Goal: Task Accomplishment & Management: Manage account settings

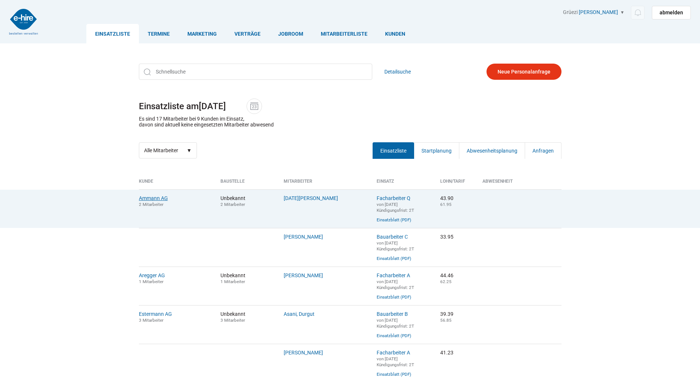
click at [151, 197] on link "Ammann AG" at bounding box center [153, 198] width 29 height 6
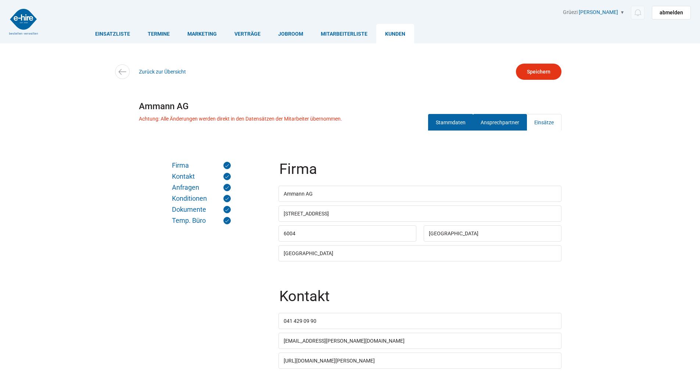
click at [496, 117] on link "Ansprechpartner" at bounding box center [500, 122] width 54 height 17
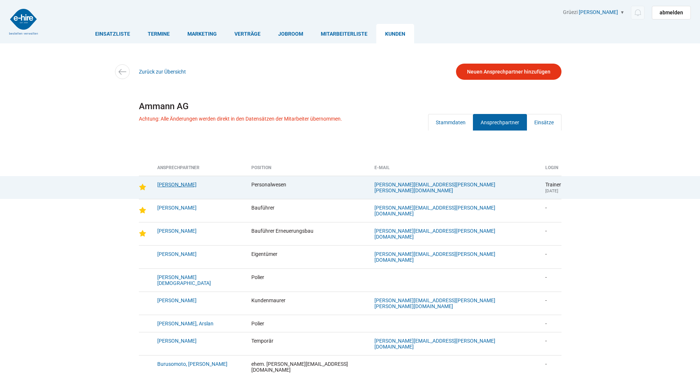
click at [163, 187] on link "Burch, Lisbeth" at bounding box center [176, 184] width 39 height 6
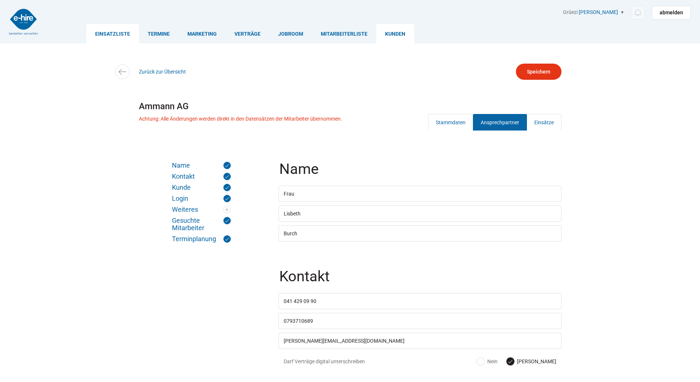
click at [106, 35] on link "Einsatzliste" at bounding box center [112, 33] width 53 height 19
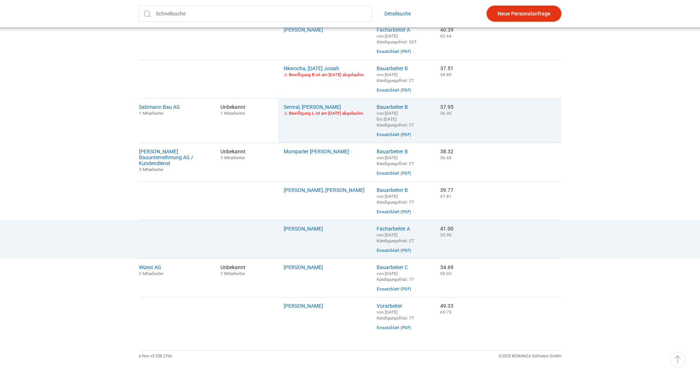
scroll to position [551, 0]
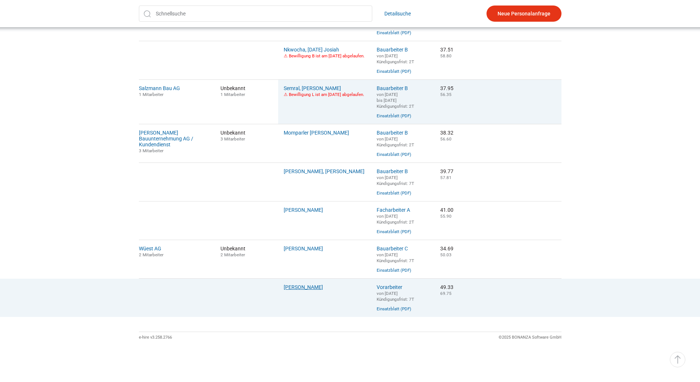
click at [296, 290] on link "Mladenovski, David" at bounding box center [303, 287] width 39 height 6
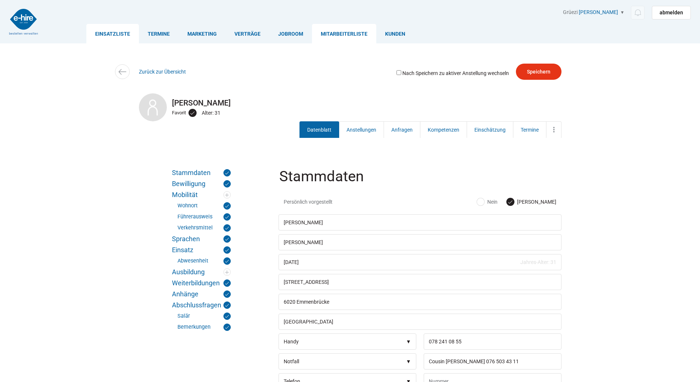
click at [112, 37] on link "Einsatzliste" at bounding box center [112, 33] width 53 height 19
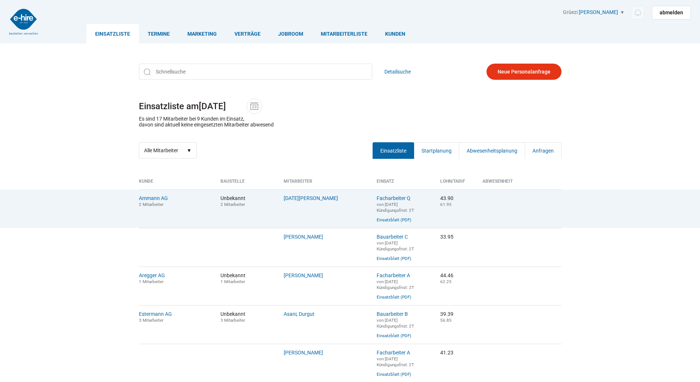
scroll to position [184, 0]
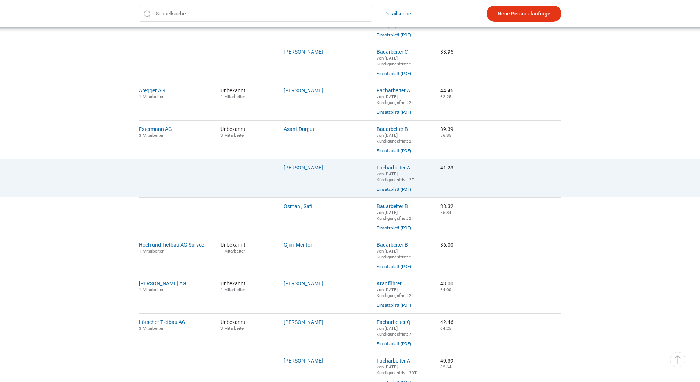
click at [305, 170] on link "Hurni, Andreas" at bounding box center [303, 168] width 39 height 6
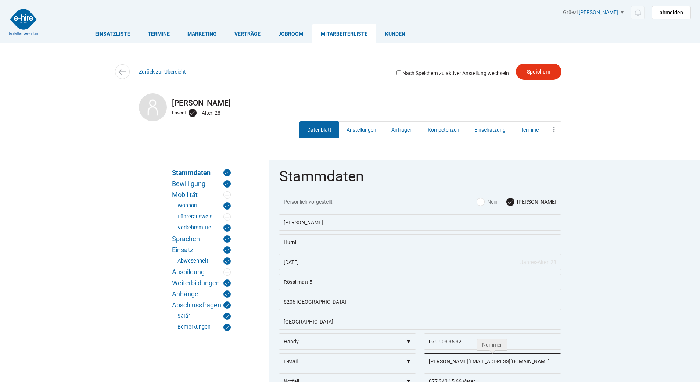
click at [439, 364] on input "andi.hurni@hotmail.com" at bounding box center [493, 361] width 138 height 16
type input "[EMAIL_ADDRESS][DOMAIN_NAME]"
click at [539, 73] on input "Speichern" at bounding box center [539, 72] width 46 height 16
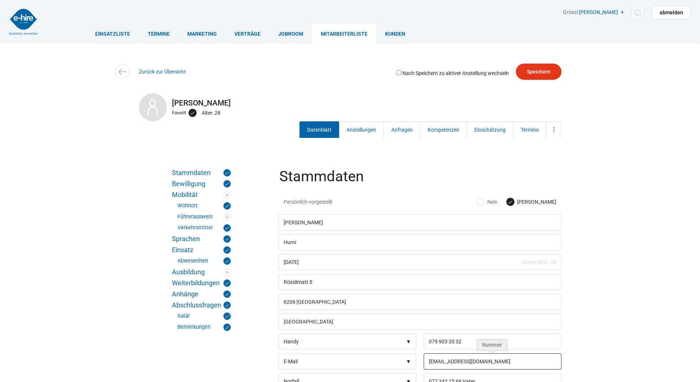
click at [502, 368] on input "[EMAIL_ADDRESS][DOMAIN_NAME]" at bounding box center [493, 361] width 138 height 16
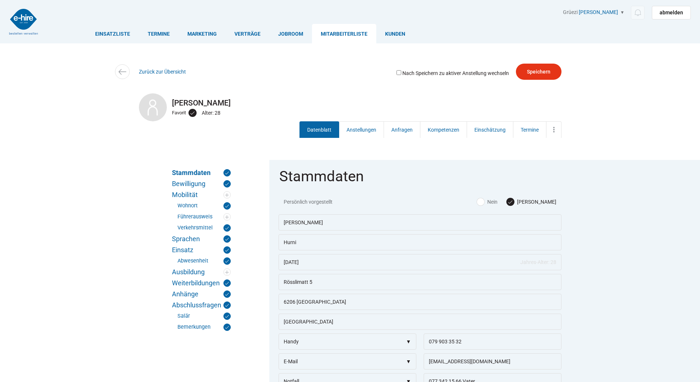
click at [570, 333] on fieldset "Stammdaten Persönlich vorgestellt [PERSON_NAME] [PERSON_NAME] [DATE] Jahres-Alt…" at bounding box center [419, 321] width 301 height 323
drag, startPoint x: 493, startPoint y: 363, endPoint x: 410, endPoint y: 360, distance: 83.1
click at [404, 353] on div "Telefon Handy Kollege Partner Familie Notfall E-Mail [EMAIL_ADDRESS][DOMAIN_NAM…" at bounding box center [419, 353] width 283 height 0
